Goal: Task Accomplishment & Management: Manage account settings

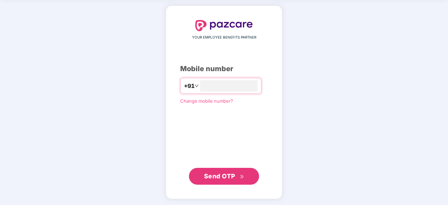
type input "**********"
click at [219, 177] on span "Send OTP" at bounding box center [219, 175] width 31 height 7
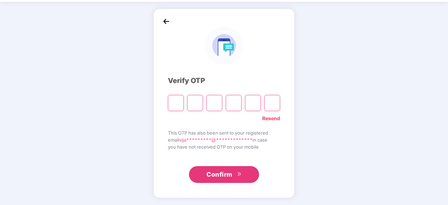
scroll to position [23, 0]
type input "*"
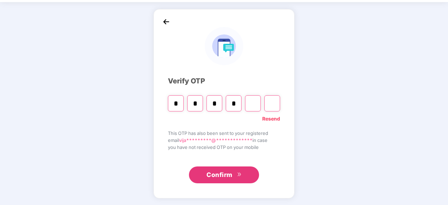
type input "*"
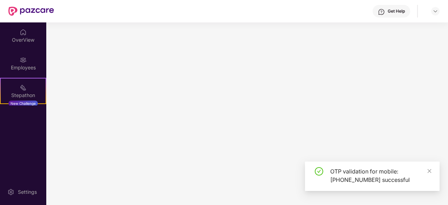
scroll to position [0, 0]
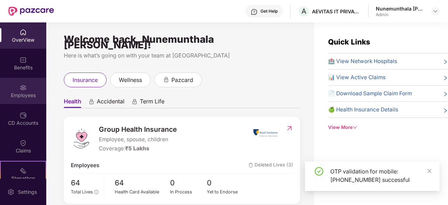
click at [28, 86] on div "Employees" at bounding box center [23, 91] width 46 height 26
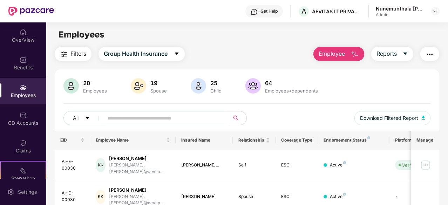
click at [348, 50] on button "Employee" at bounding box center [338, 54] width 51 height 14
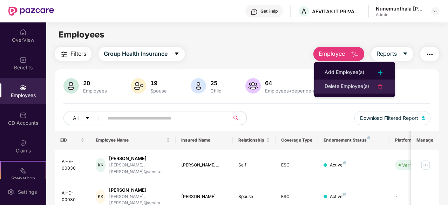
click at [348, 85] on div "Delete Employee(s)" at bounding box center [347, 86] width 45 height 8
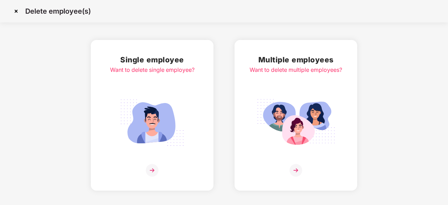
click at [160, 64] on h2 "Single employee" at bounding box center [152, 60] width 84 height 12
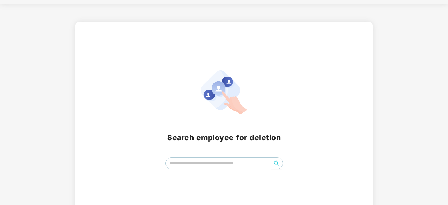
scroll to position [31, 0]
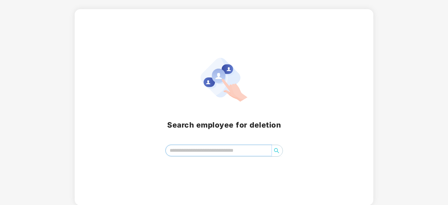
click at [215, 147] on input "search" at bounding box center [219, 150] width 106 height 11
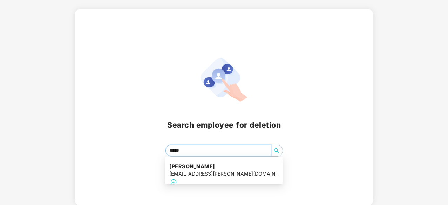
type input "******"
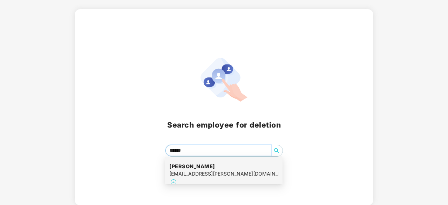
click at [209, 170] on div "[EMAIL_ADDRESS][PERSON_NAME][DOMAIN_NAME]" at bounding box center [223, 174] width 109 height 8
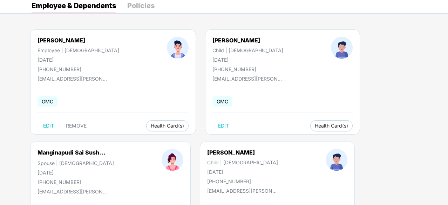
scroll to position [0, 0]
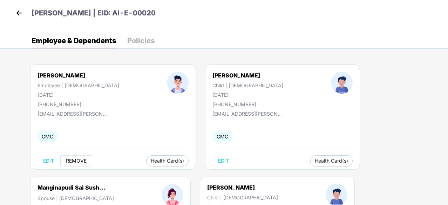
click at [75, 160] on span "REMOVE" at bounding box center [76, 161] width 21 height 6
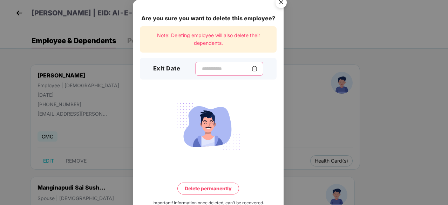
click at [221, 69] on input at bounding box center [226, 68] width 50 height 7
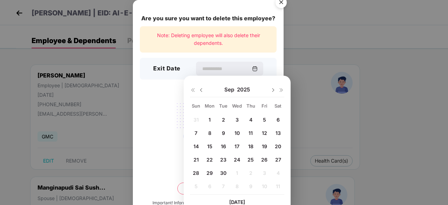
click at [268, 146] on div "19" at bounding box center [264, 146] width 11 height 11
type input "**********"
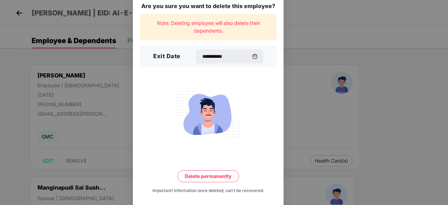
scroll to position [18, 0]
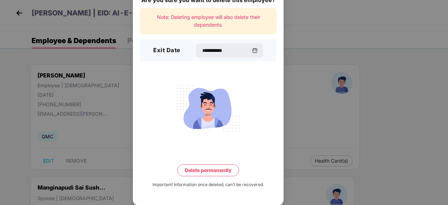
click at [213, 170] on button "Delete permanently" at bounding box center [208, 170] width 62 height 12
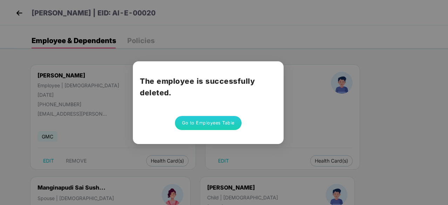
click at [210, 123] on button "Go to Employees Table" at bounding box center [208, 123] width 67 height 14
